Goal: Communication & Community: Answer question/provide support

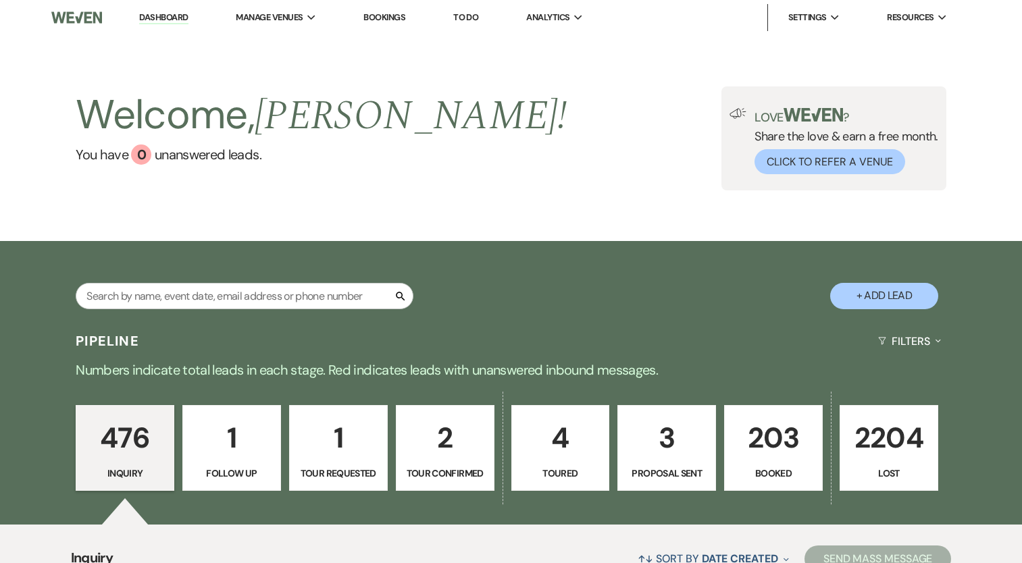
click at [543, 265] on div "Search + Add Lead" at bounding box center [511, 284] width 972 height 72
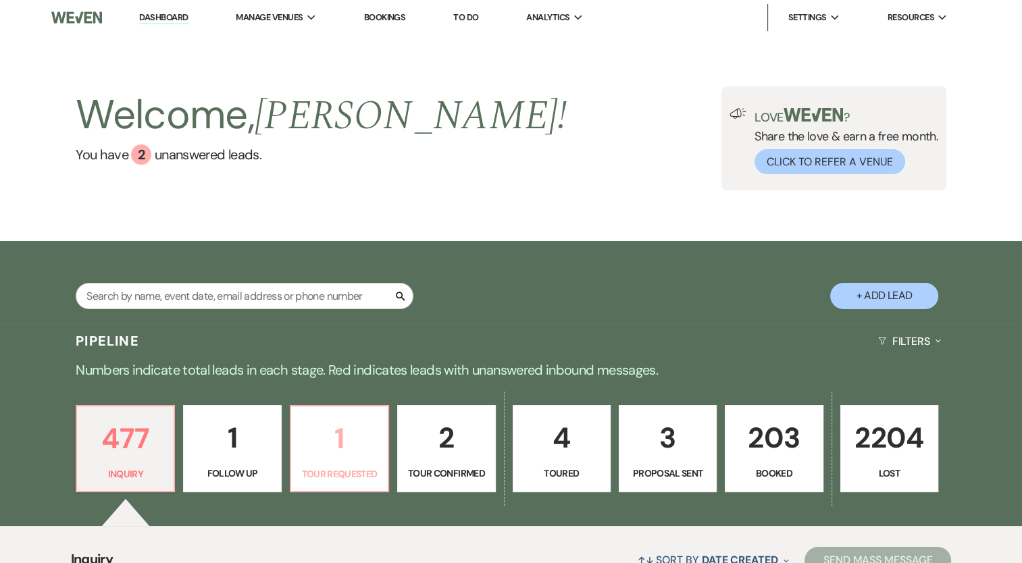
click at [330, 461] on p "1" at bounding box center [339, 438] width 80 height 45
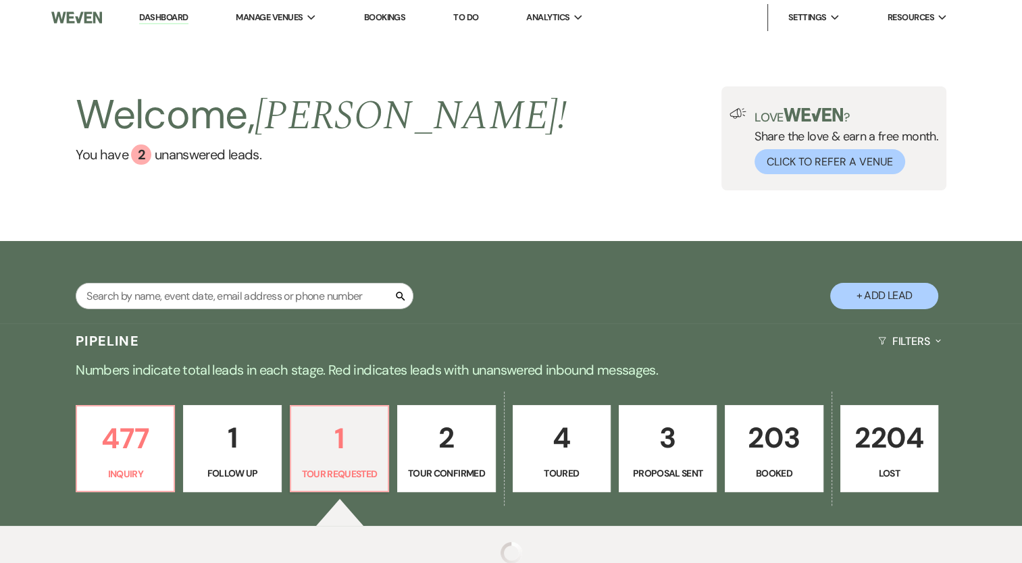
select select "2"
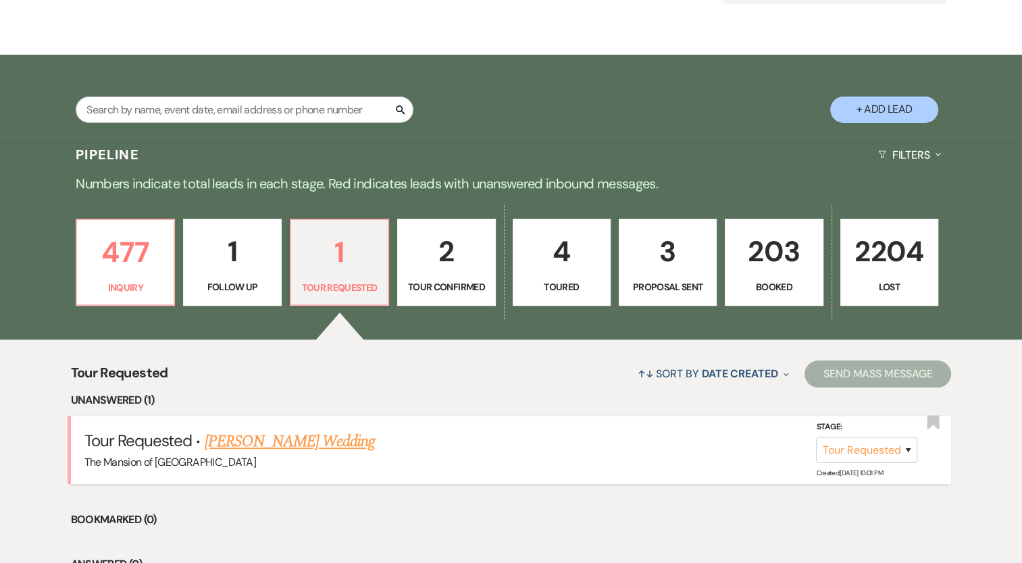
scroll to position [203, 0]
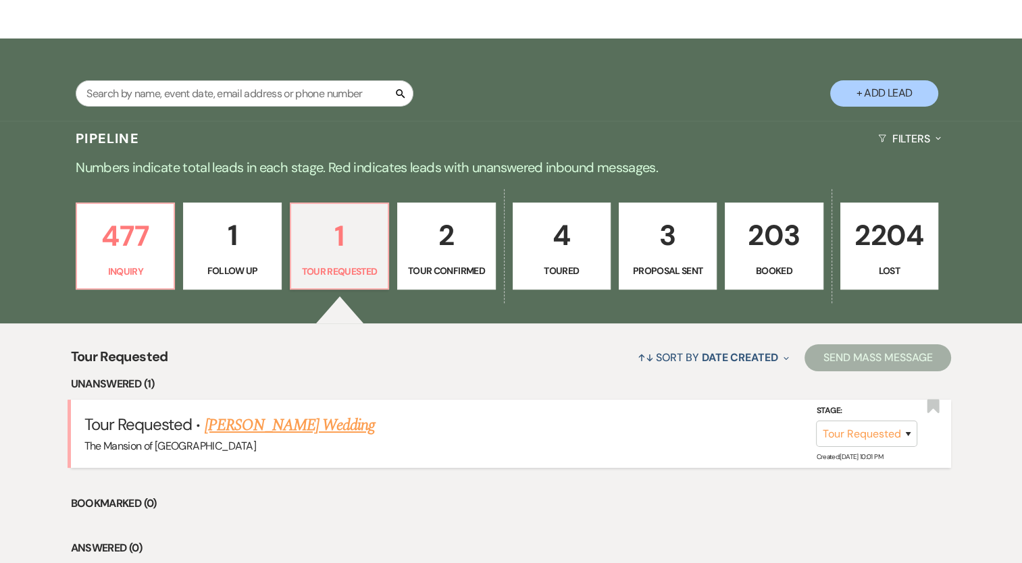
click at [323, 423] on link "Alexandra Godfrey's Wedding" at bounding box center [290, 425] width 171 height 24
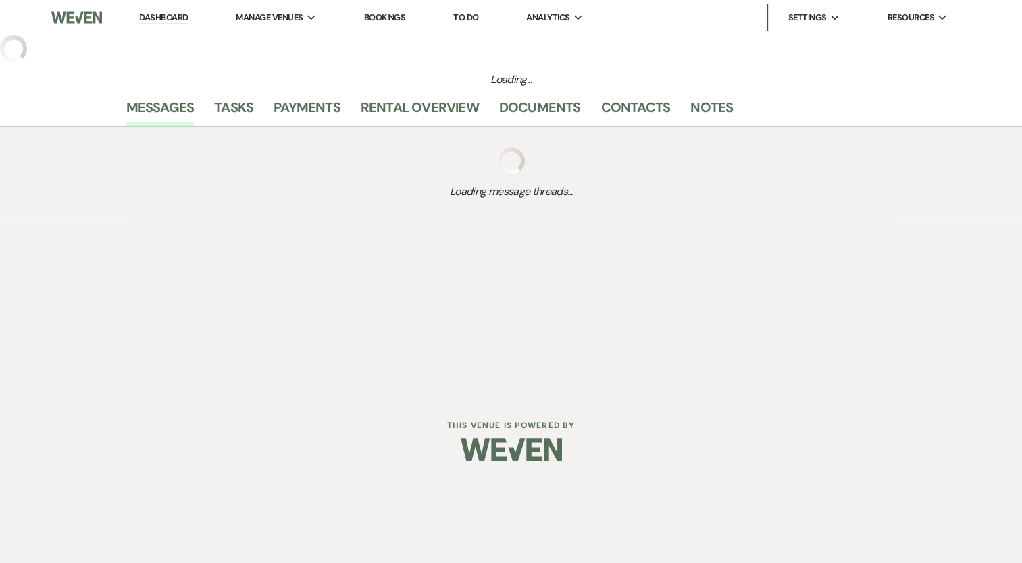
select select "2"
select select "5"
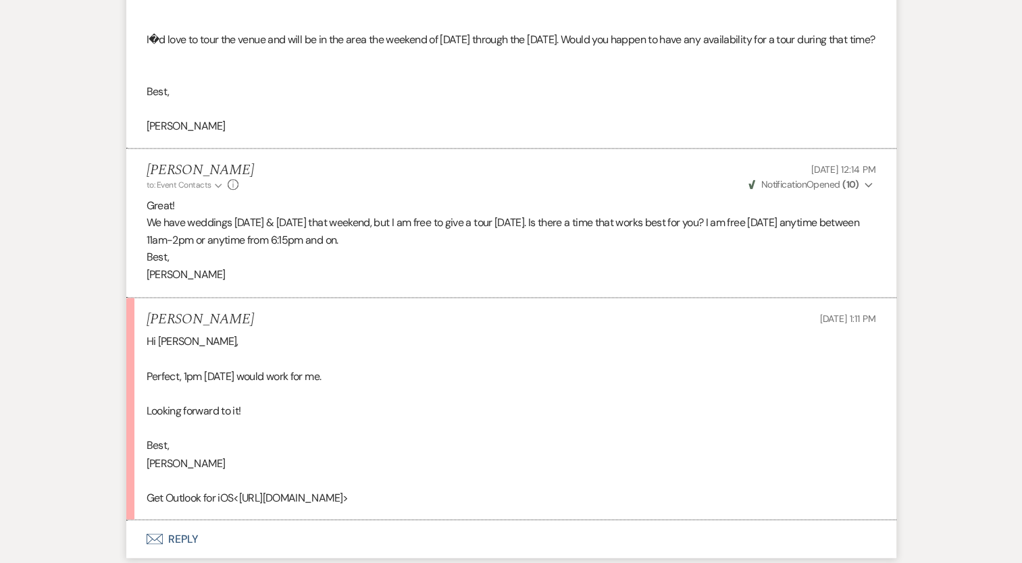
scroll to position [2170, 0]
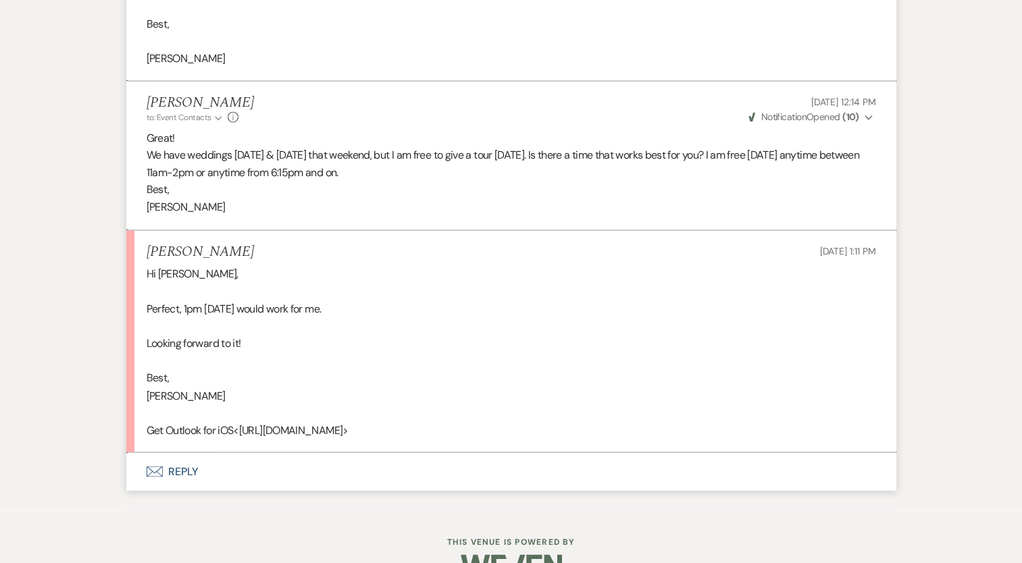
click at [182, 490] on button "Envelope Reply" at bounding box center [511, 471] width 770 height 38
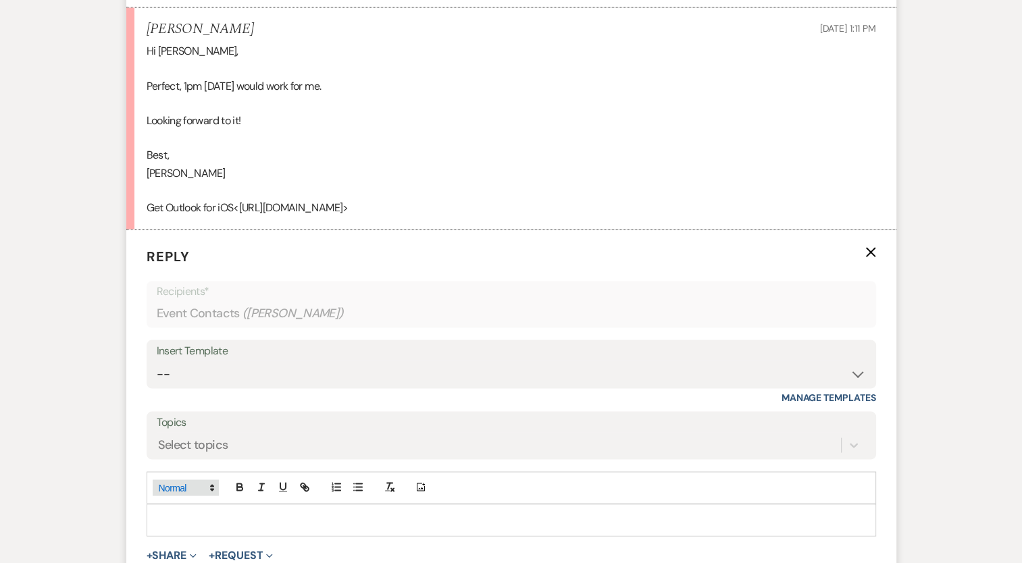
scroll to position [2496, 0]
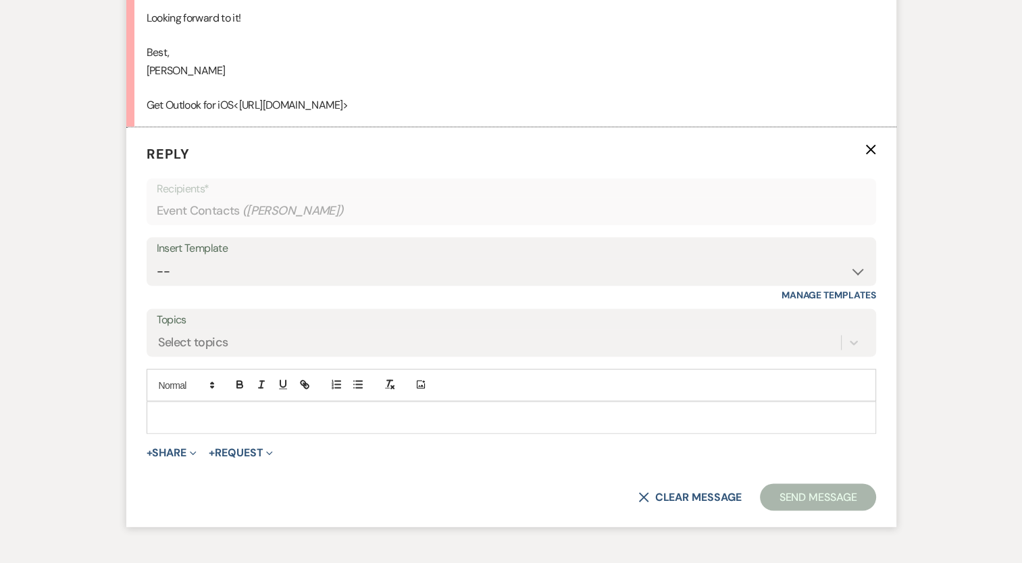
click at [200, 425] on p at bounding box center [511, 417] width 708 height 15
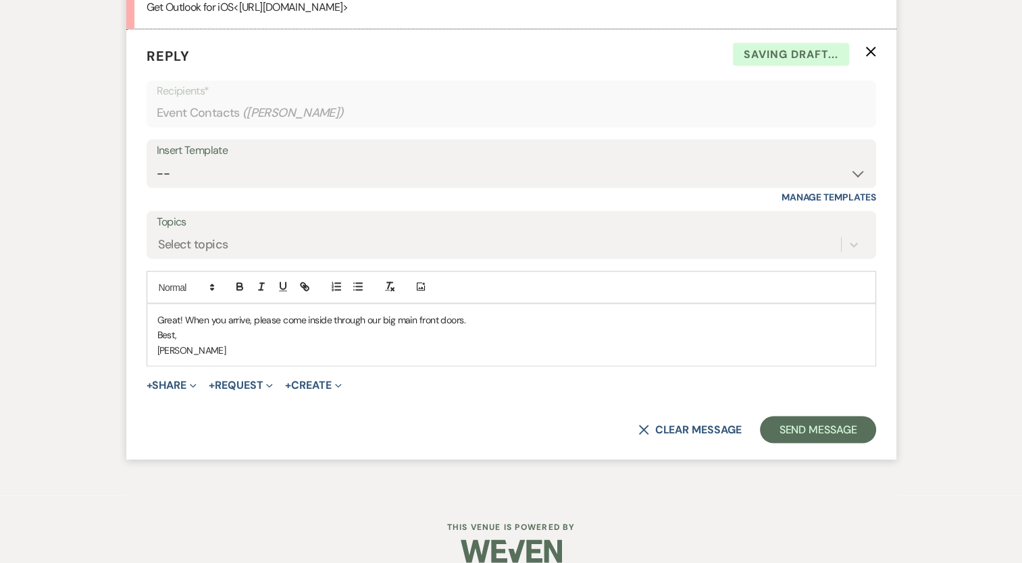
scroll to position [2631, 0]
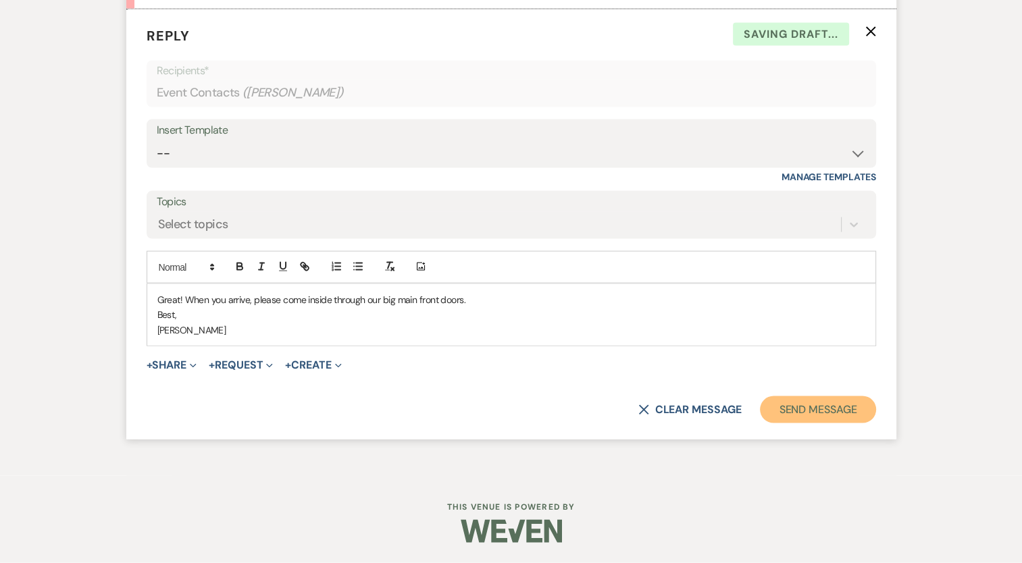
click at [868, 423] on button "Send Message" at bounding box center [817, 409] width 115 height 27
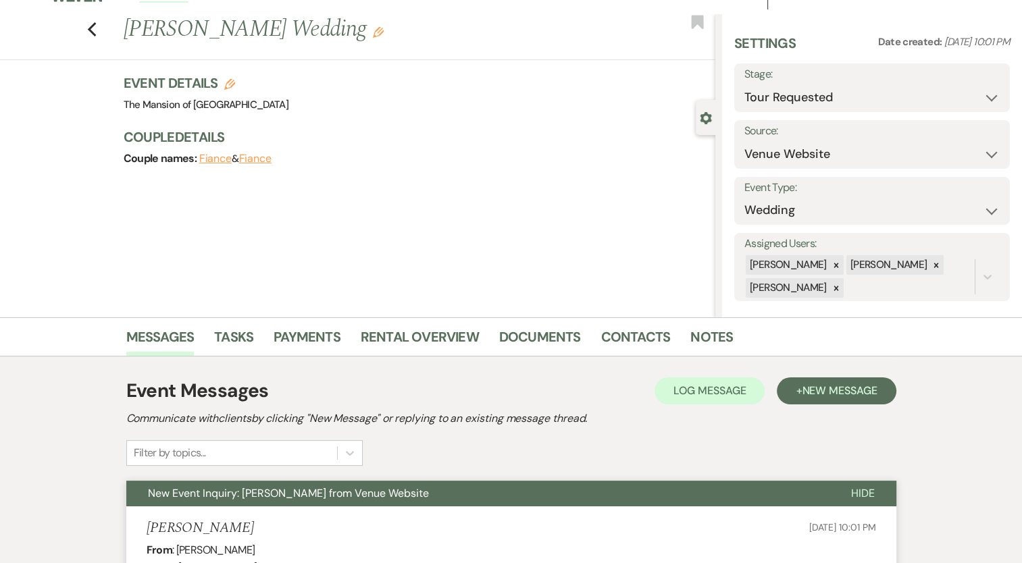
scroll to position [0, 0]
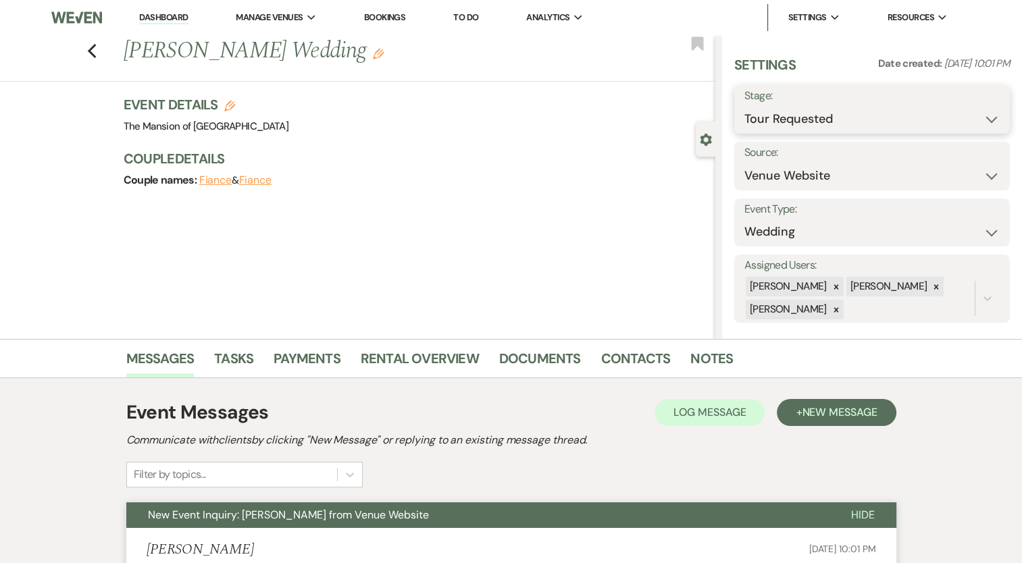
click at [851, 131] on select "Inquiry Follow Up Tour Requested Tour Confirmed Toured Proposal Sent Booked Lost" at bounding box center [871, 119] width 255 height 26
click at [846, 119] on select "Inquiry Follow Up Tour Requested Tour Confirmed Toured Proposal Sent Booked Lost" at bounding box center [871, 119] width 255 height 26
select select "4"
click at [744, 106] on select "Inquiry Follow Up Tour Requested Tour Confirmed Toured Proposal Sent Booked Lost" at bounding box center [871, 119] width 255 height 26
click at [962, 116] on button "Save" at bounding box center [981, 109] width 57 height 27
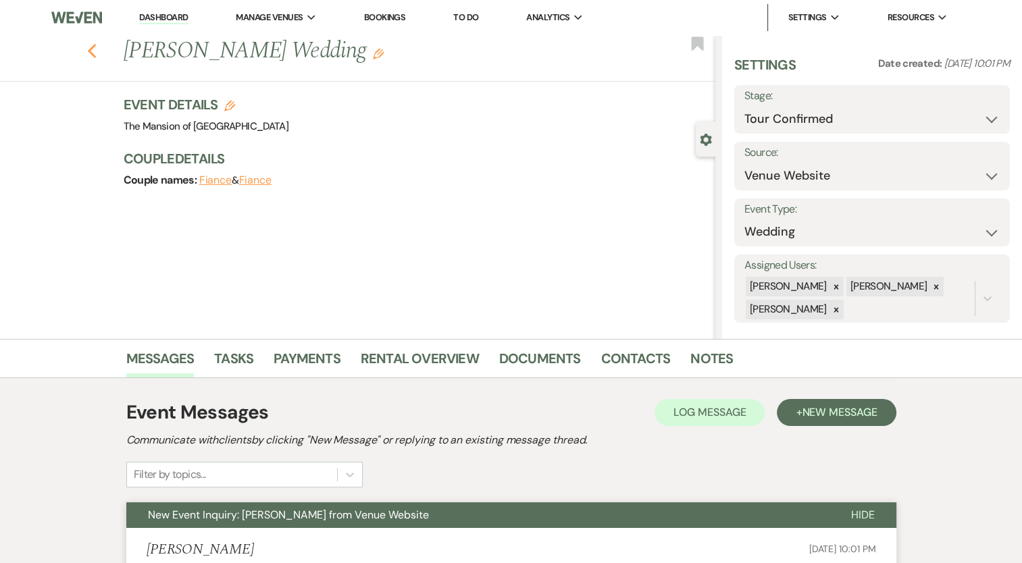
click at [97, 51] on icon "Previous" at bounding box center [92, 51] width 10 height 16
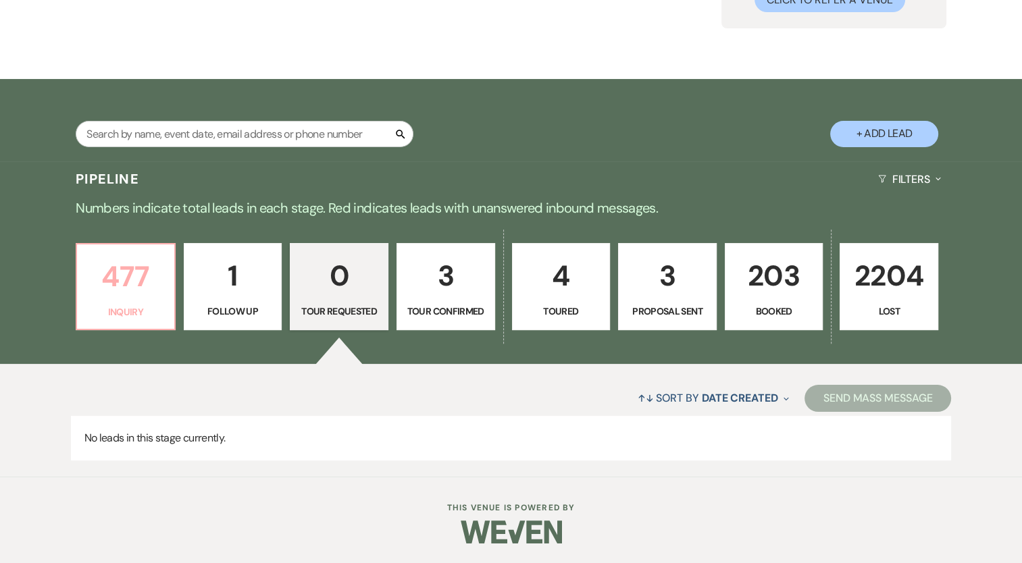
click at [161, 320] on link "477 Inquiry" at bounding box center [126, 287] width 100 height 88
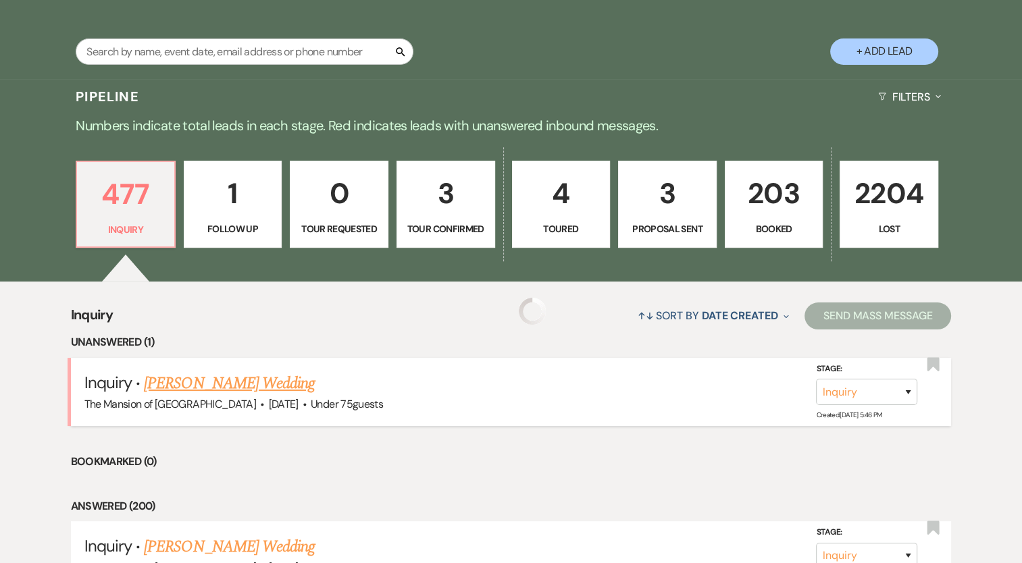
scroll to position [297, 0]
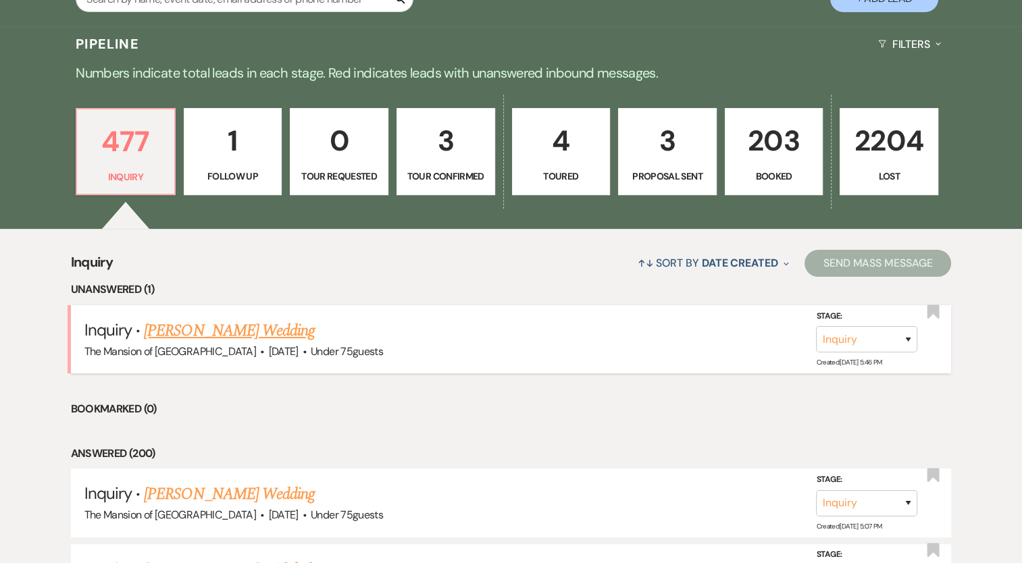
click at [235, 332] on link "Brandy Rituno's Wedding" at bounding box center [229, 331] width 171 height 24
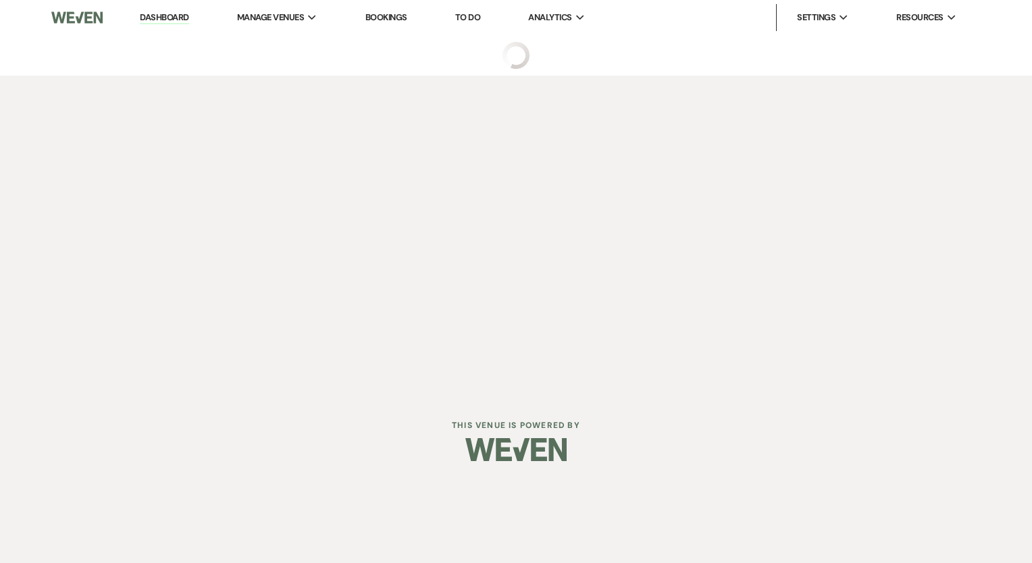
select select "3"
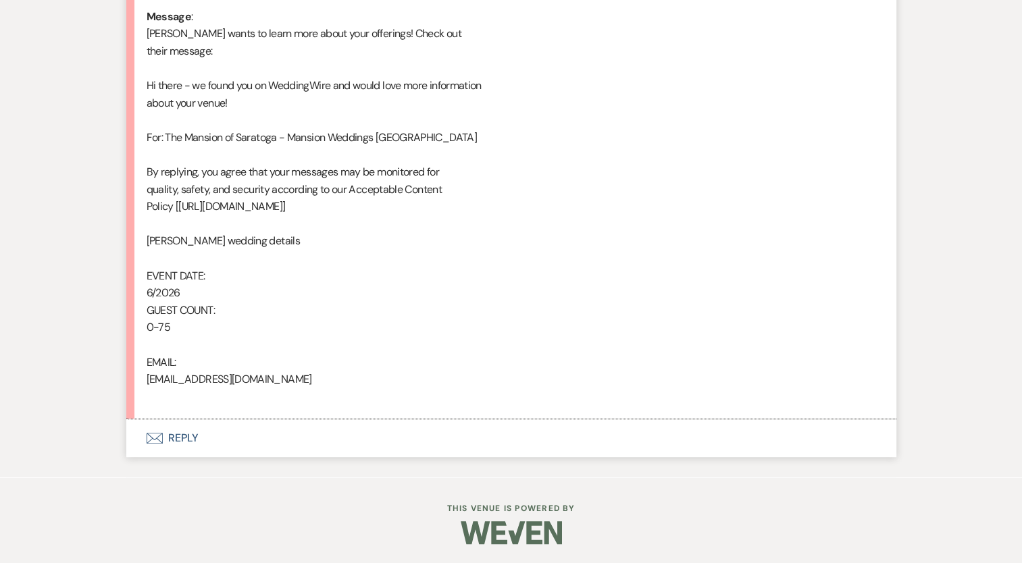
click at [175, 429] on button "Envelope Reply" at bounding box center [511, 438] width 770 height 38
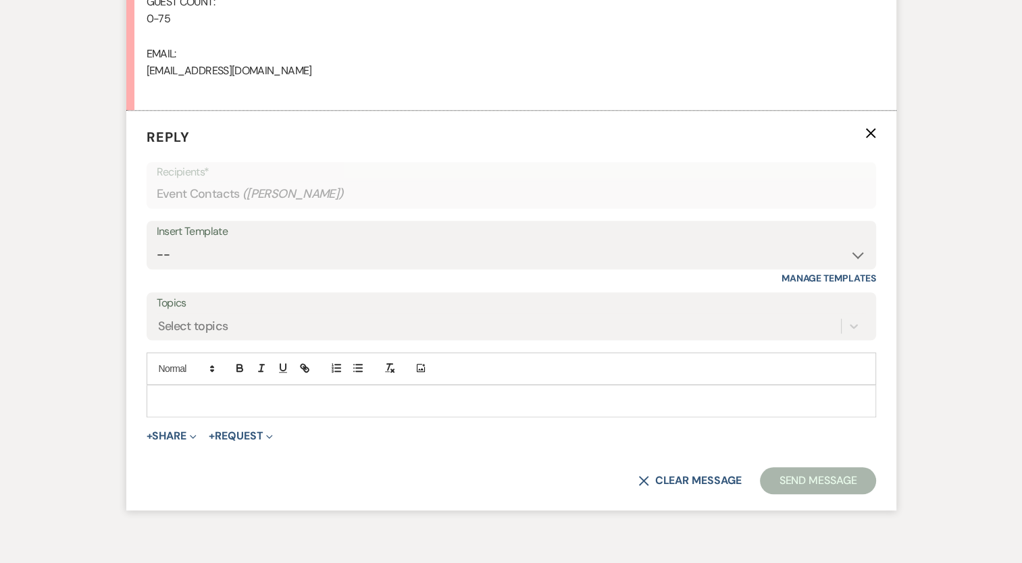
scroll to position [1048, 0]
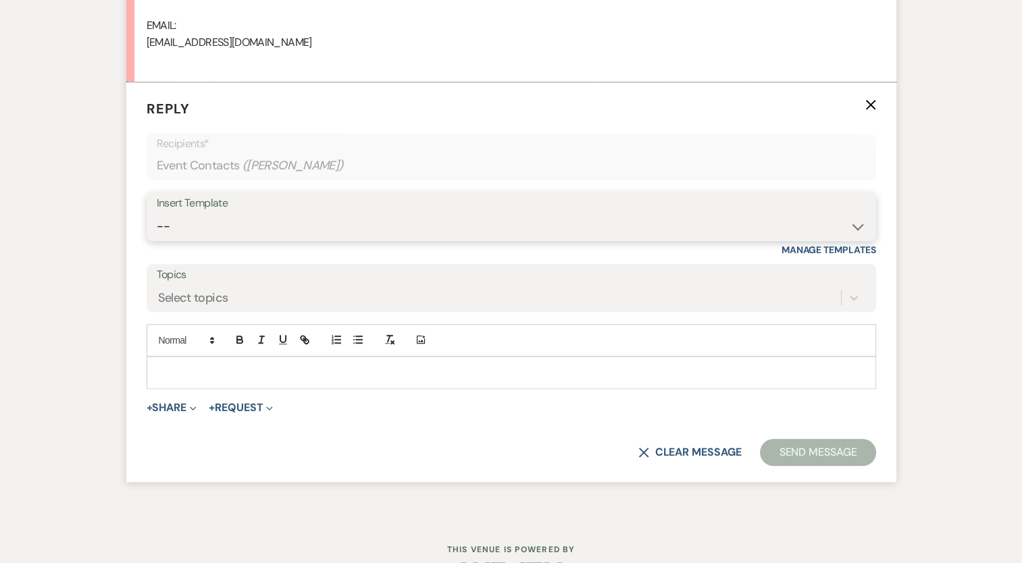
click at [248, 226] on select "-- Booking Template Final Number & Meeting Request Copy of Weven Planning Porta…" at bounding box center [511, 226] width 709 height 26
select select "916"
click at [157, 213] on select "-- Booking Template Final Number & Meeting Request Copy of Weven Planning Porta…" at bounding box center [511, 226] width 709 height 26
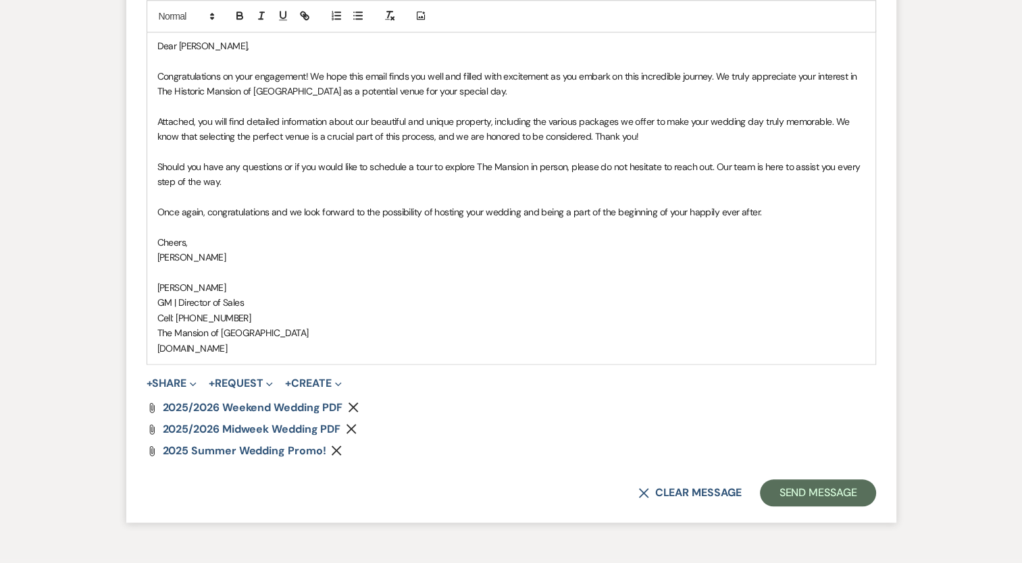
scroll to position [1386, 0]
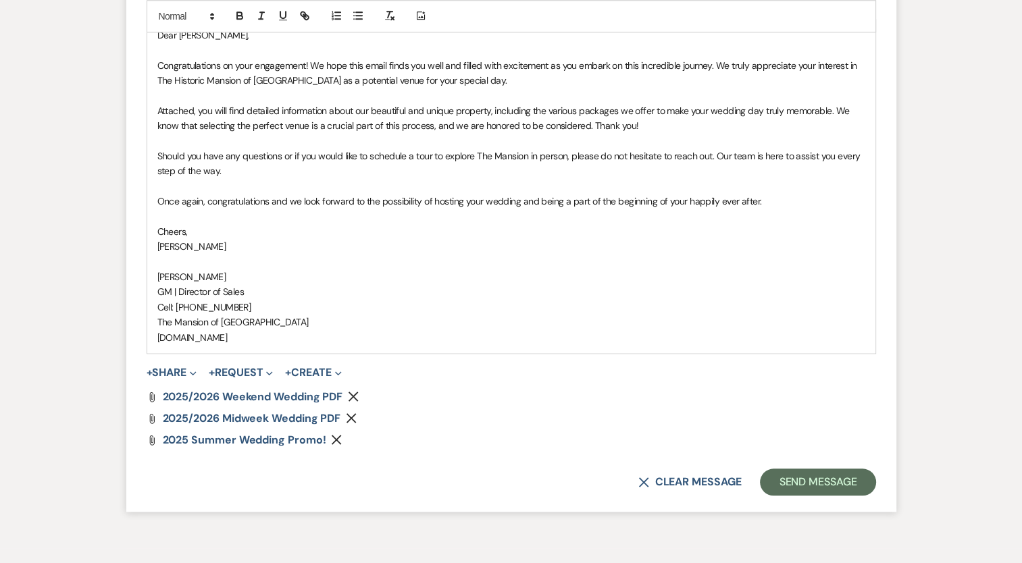
click at [330, 440] on div "Attach File 2025 Summer Wedding Promo! Remove" at bounding box center [511, 440] width 729 height 11
click at [333, 437] on use "button" at bounding box center [337, 440] width 10 height 10
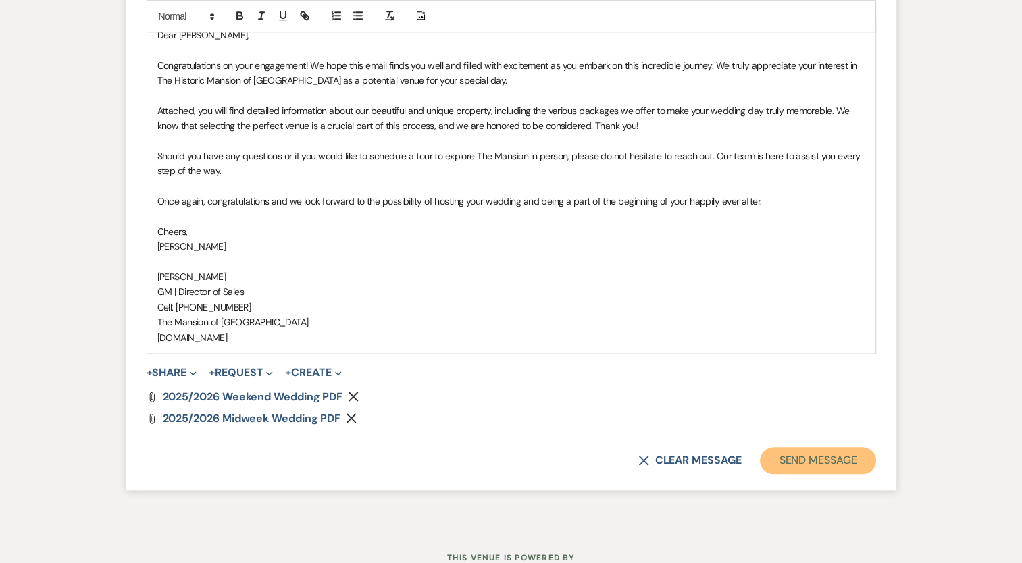
click at [827, 450] on button "Send Message" at bounding box center [817, 460] width 115 height 27
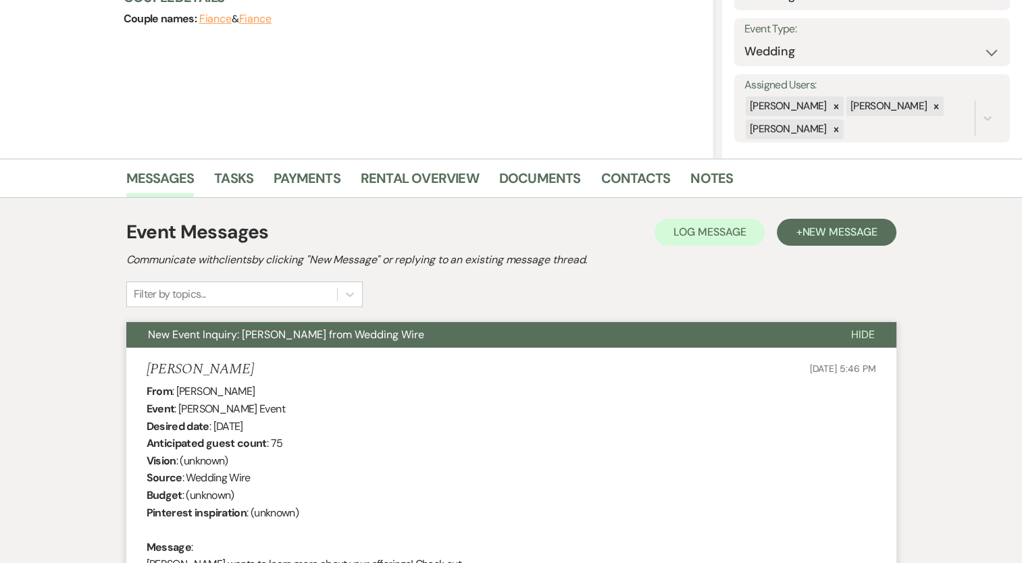
scroll to position [0, 0]
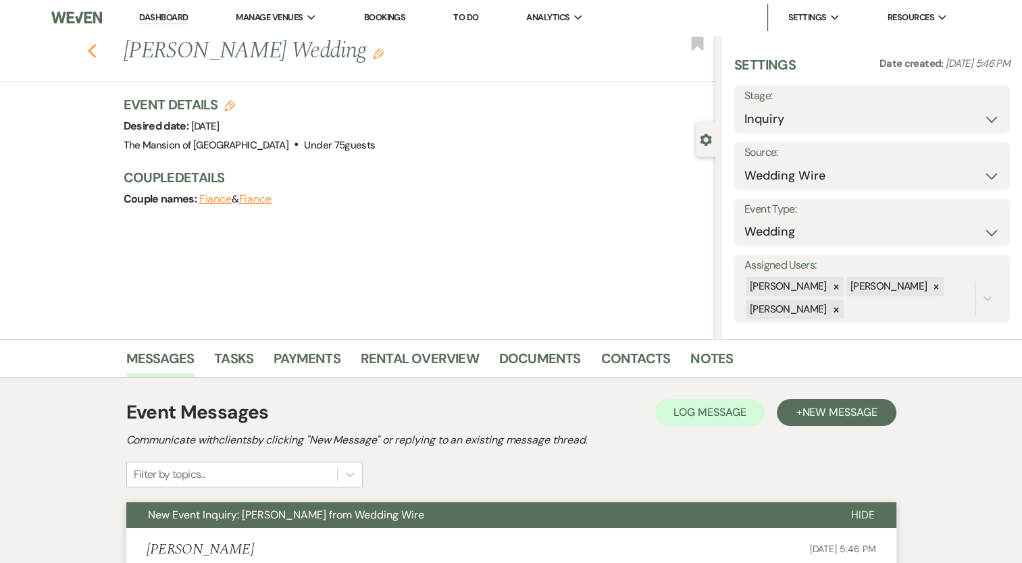
click at [97, 52] on icon "Previous" at bounding box center [92, 51] width 10 height 16
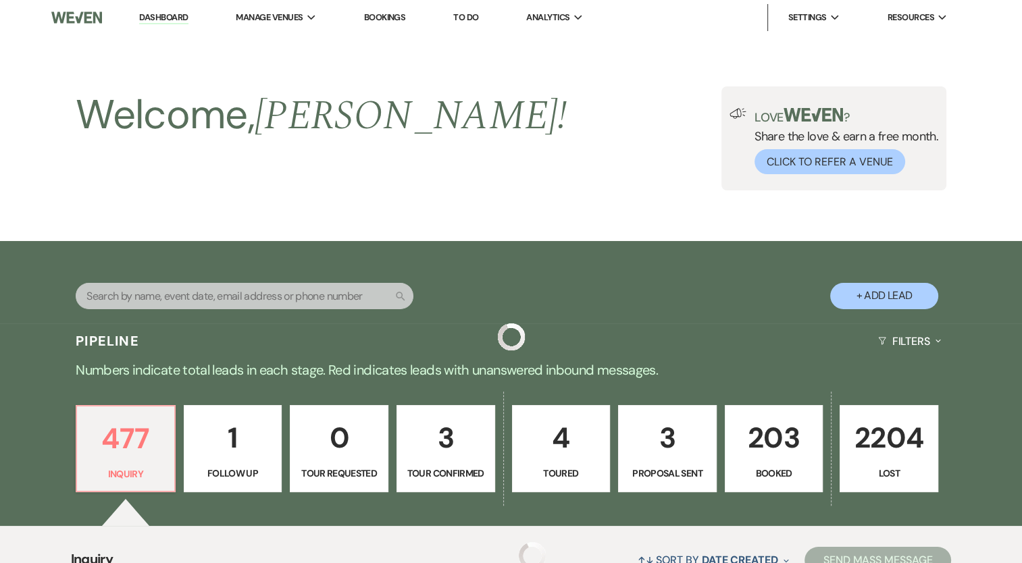
scroll to position [297, 0]
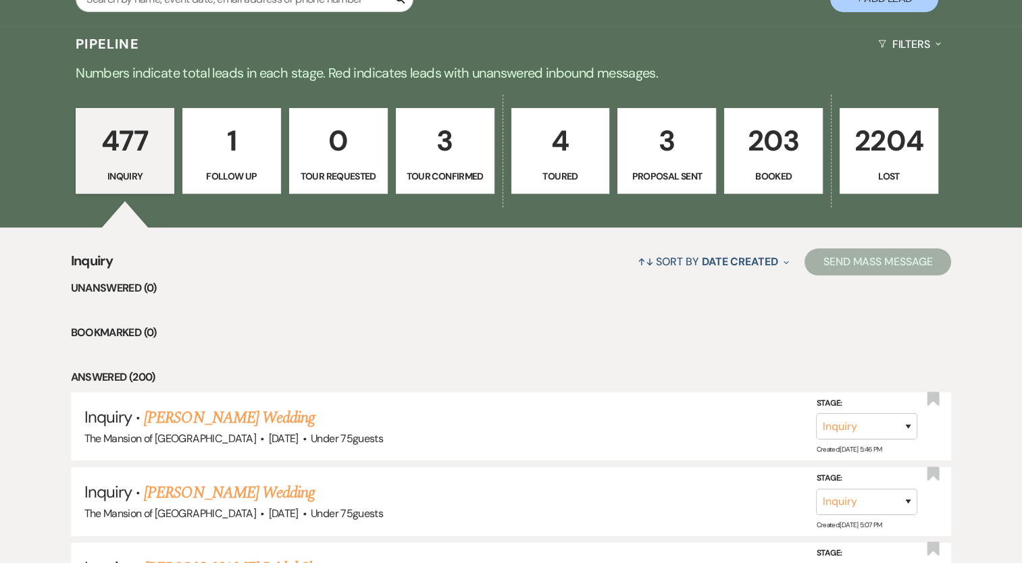
click at [498, 330] on li "Bookmarked (0)" at bounding box center [511, 333] width 881 height 18
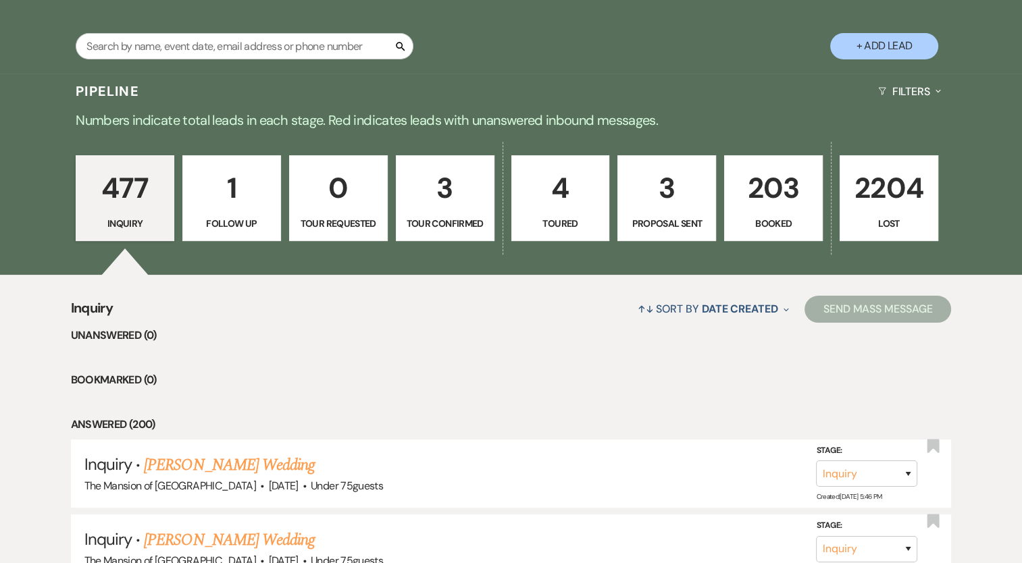
scroll to position [162, 0]
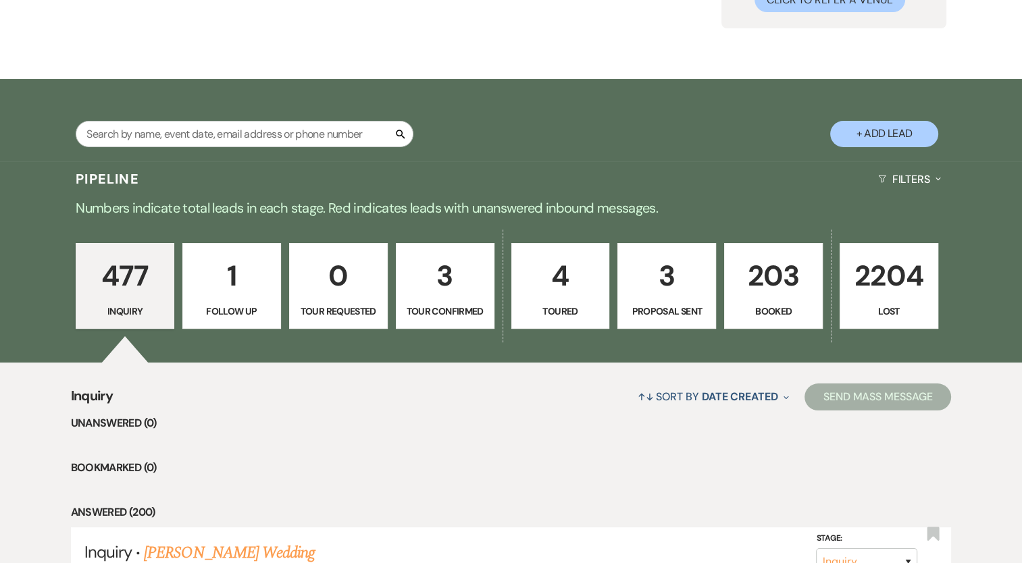
click at [438, 296] on p "3" at bounding box center [444, 275] width 81 height 45
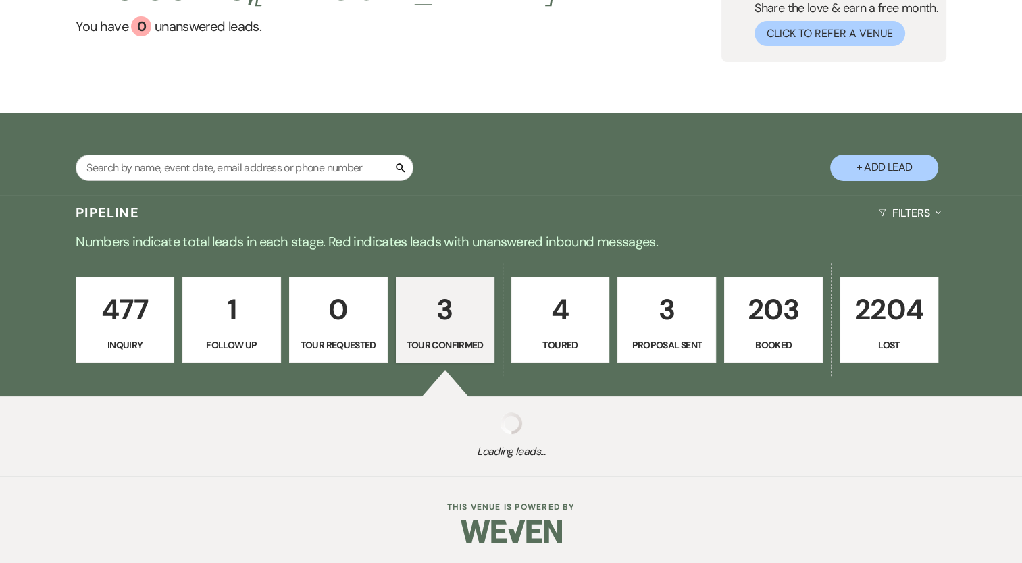
select select "4"
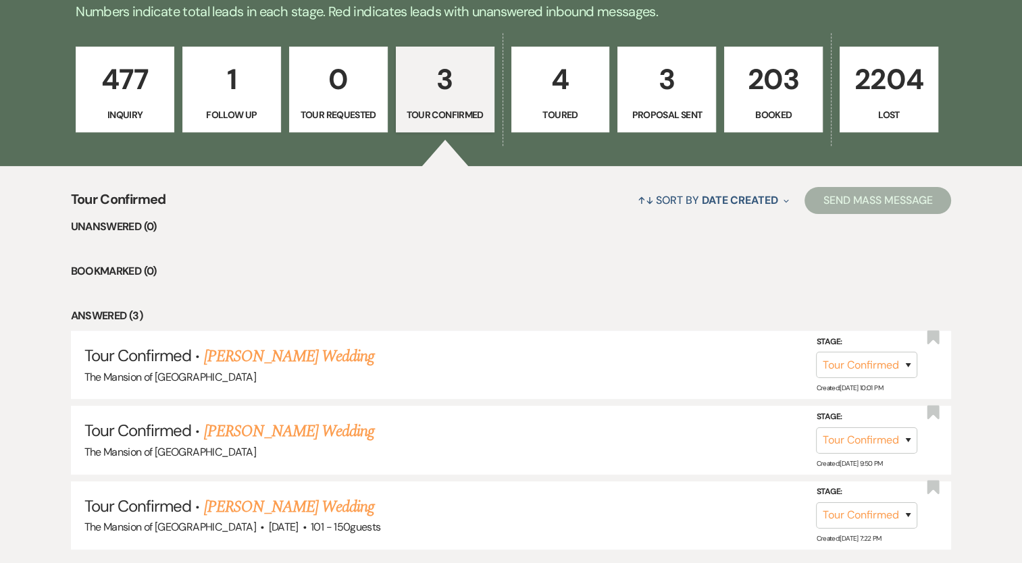
scroll to position [365, 0]
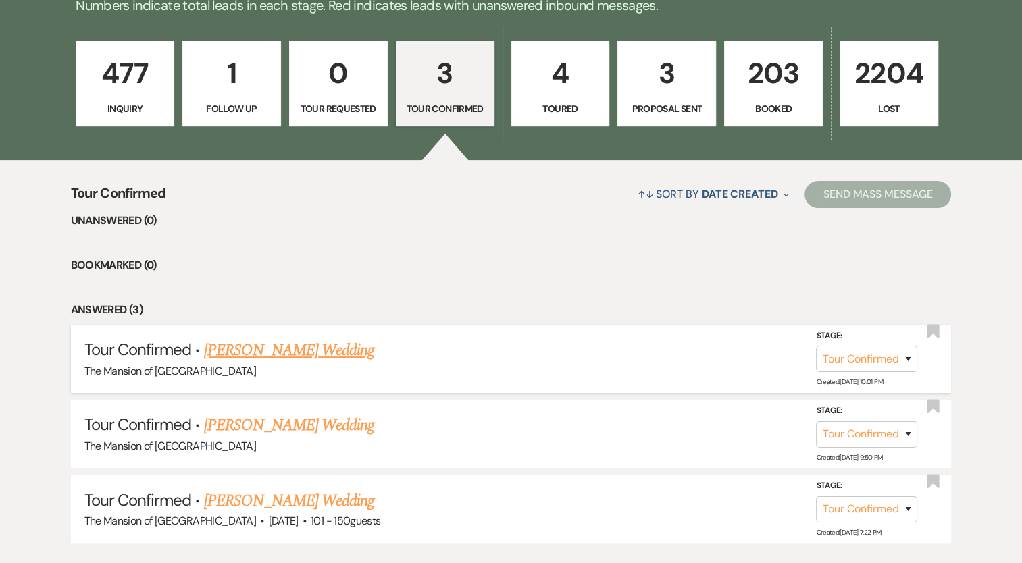
click at [324, 346] on link "Alexandra Godfrey's Wedding" at bounding box center [289, 350] width 171 height 24
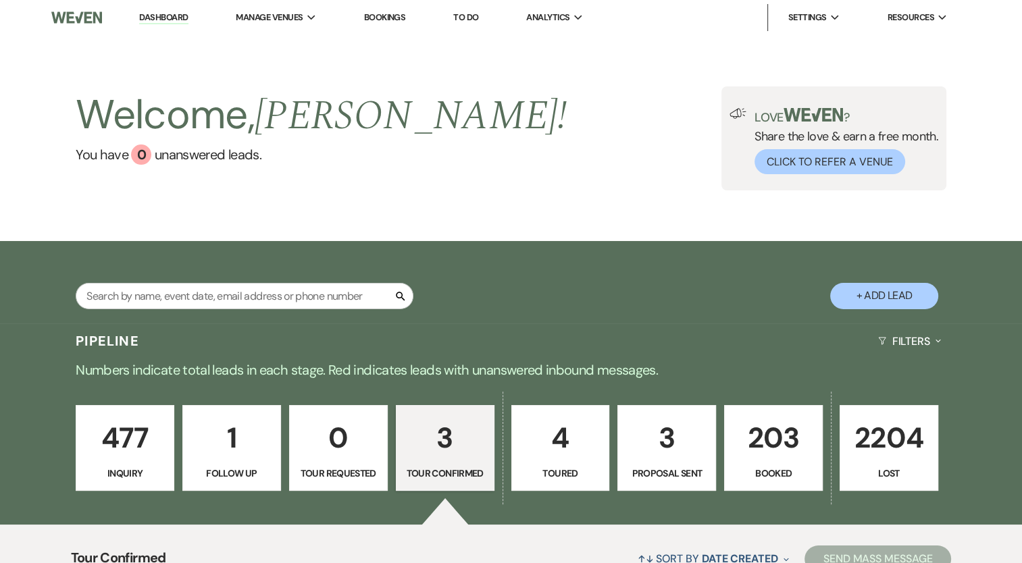
select select "4"
select select "5"
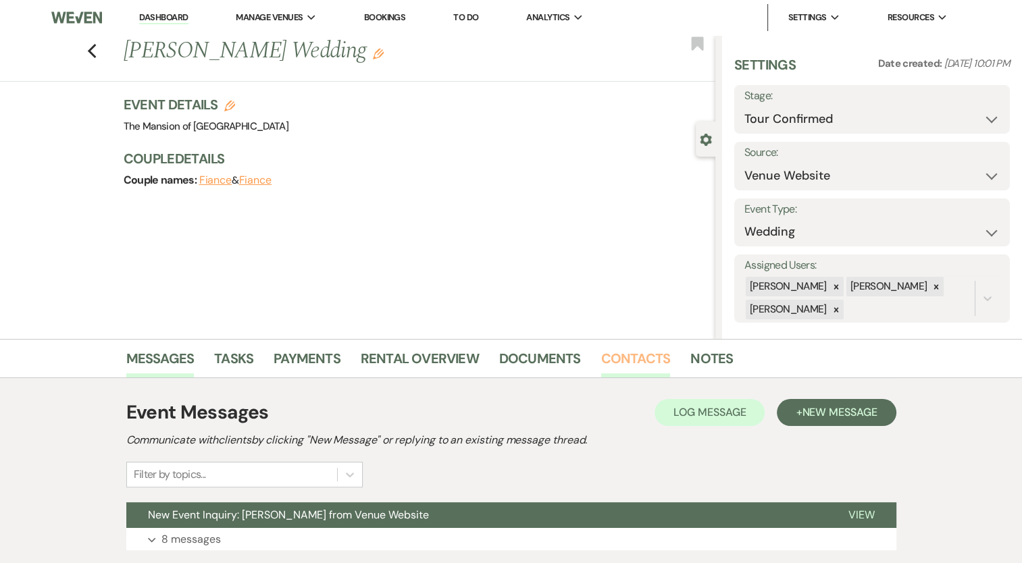
click at [624, 360] on link "Contacts" at bounding box center [636, 363] width 70 height 30
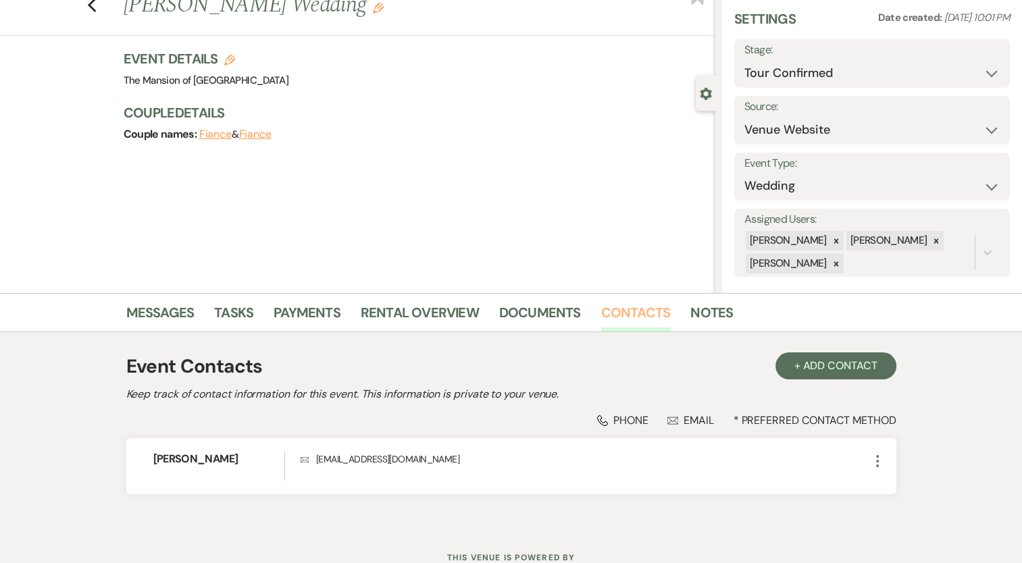
scroll to position [96, 0]
